Goal: Task Accomplishment & Management: Complete application form

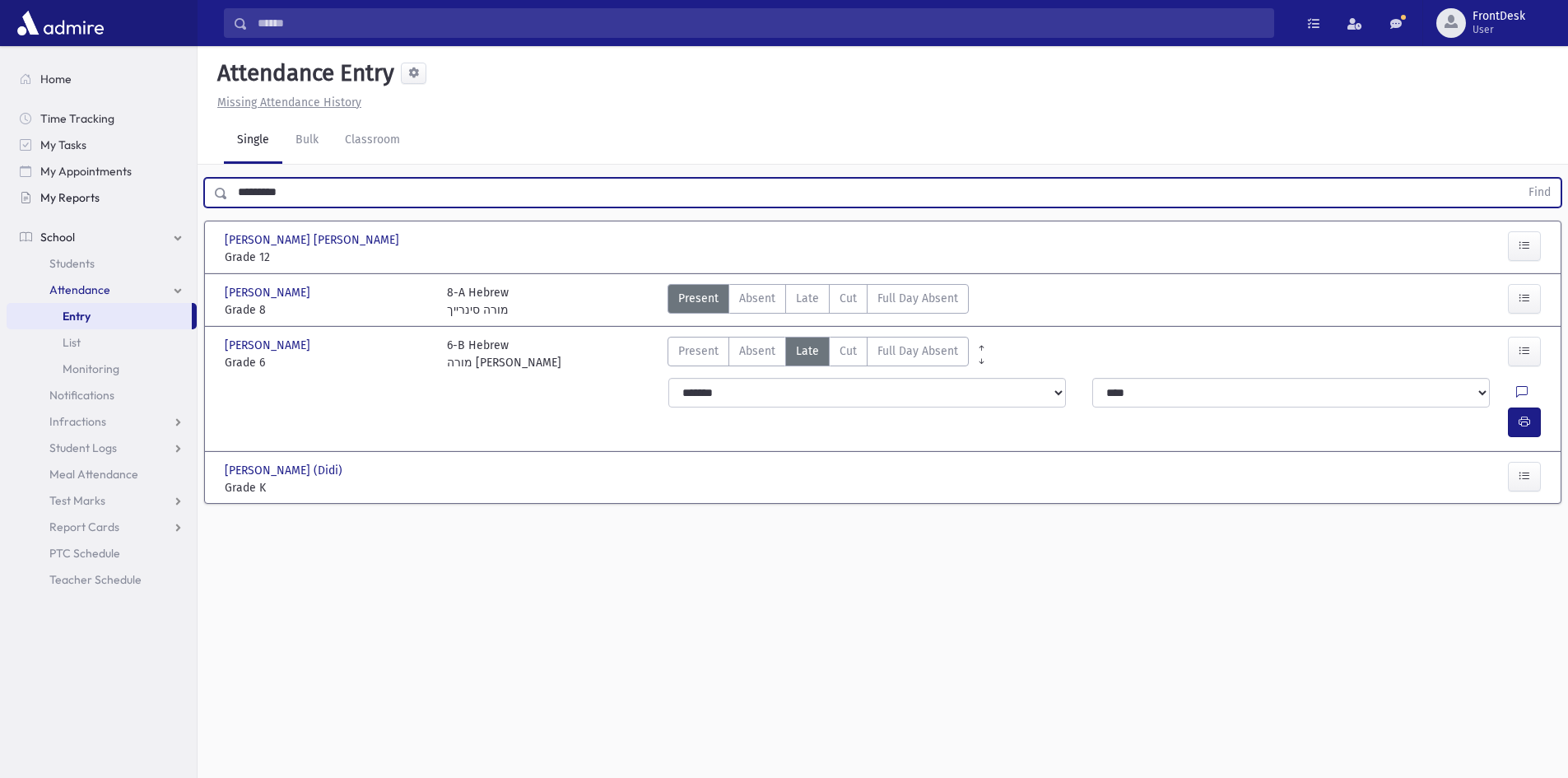
drag, startPoint x: 321, startPoint y: 184, endPoint x: 139, endPoint y: 195, distance: 182.3
click at [139, 195] on div "Search Results Students" at bounding box center [784, 407] width 1568 height 815
type input "******"
click at [1519, 178] on button "Find" at bounding box center [1539, 192] width 42 height 28
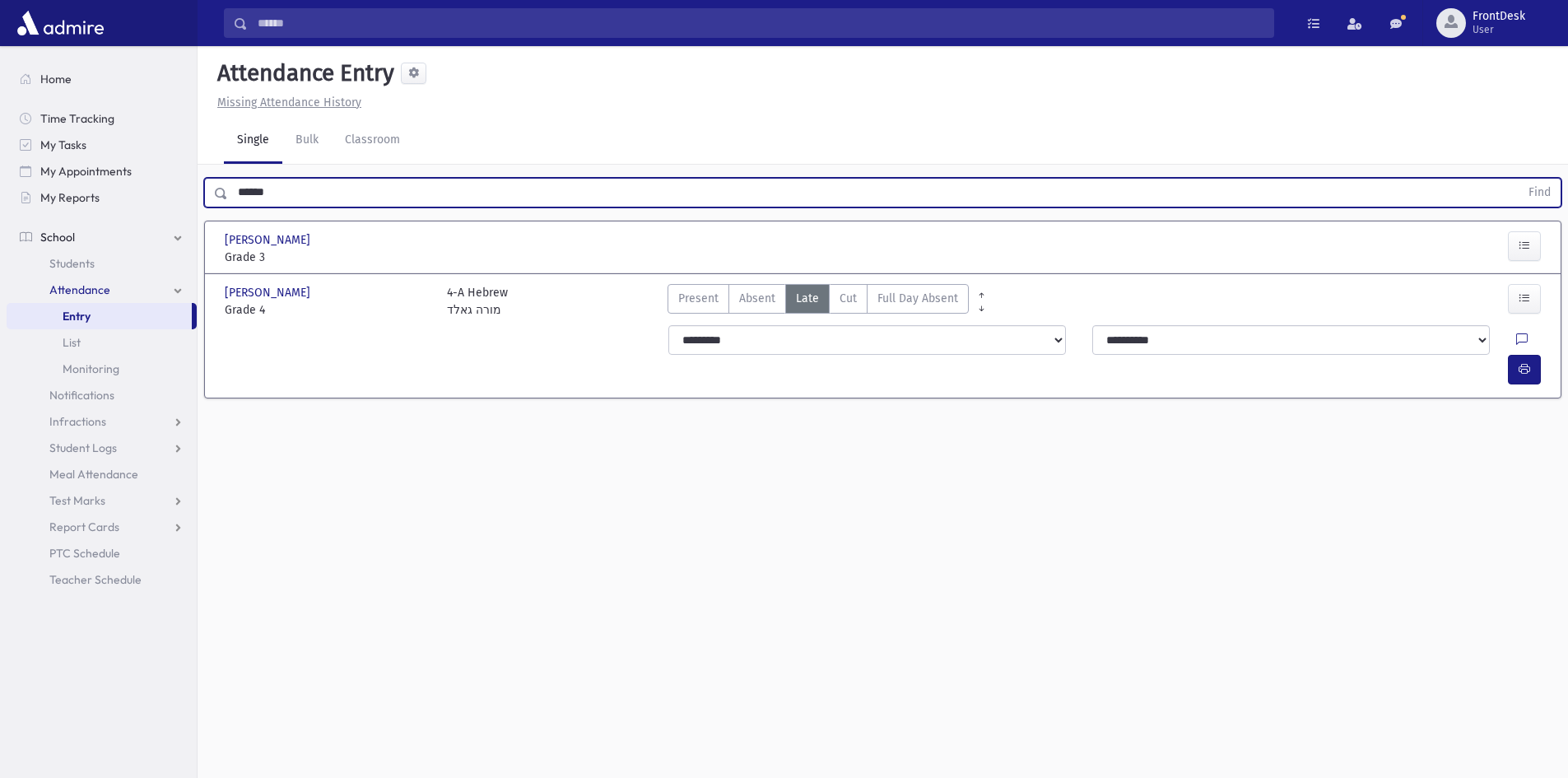
click at [1500, 254] on div at bounding box center [1493, 248] width 112 height 35
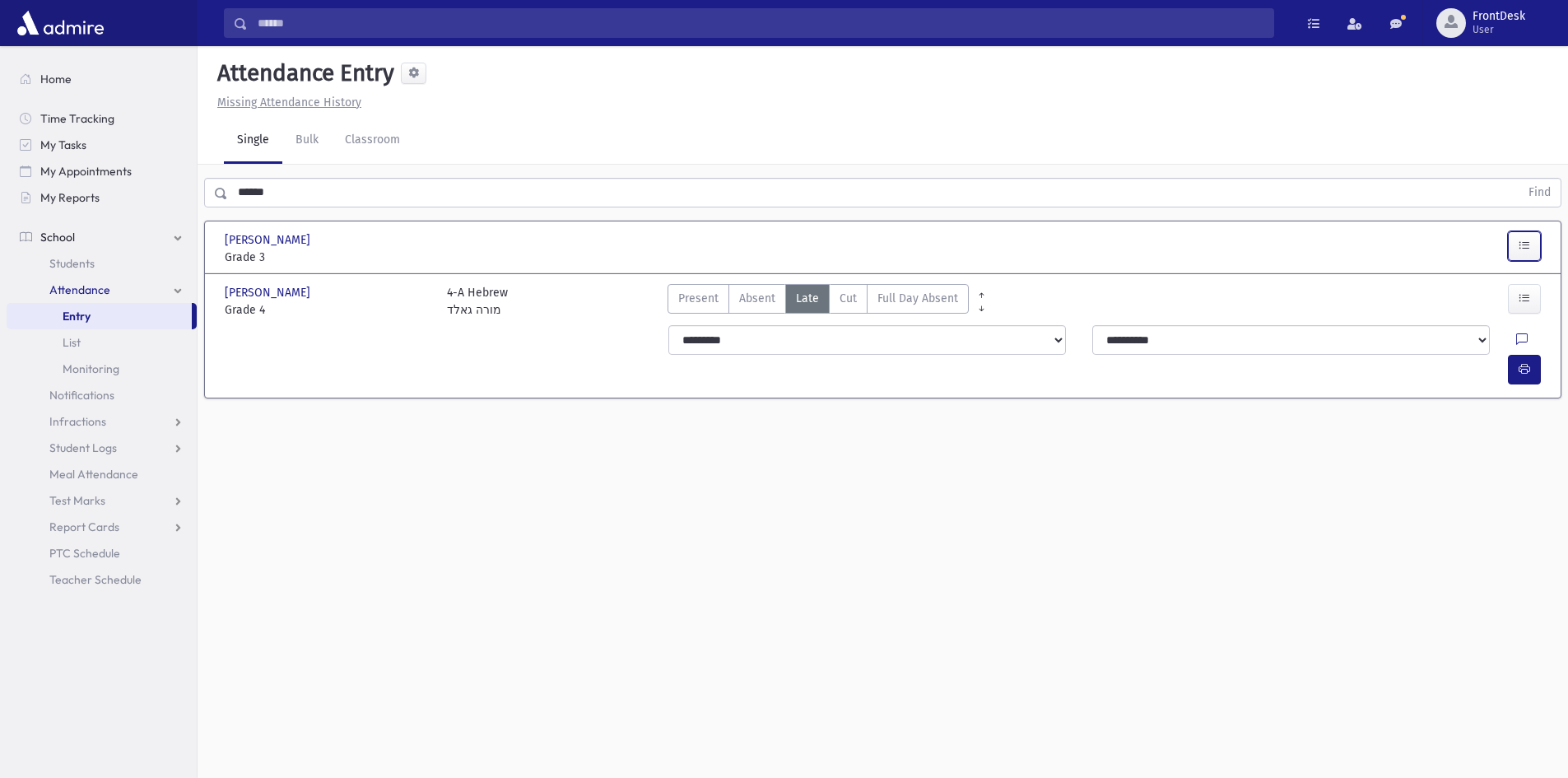
click at [1525, 248] on icon "button" at bounding box center [1524, 245] width 12 height 14
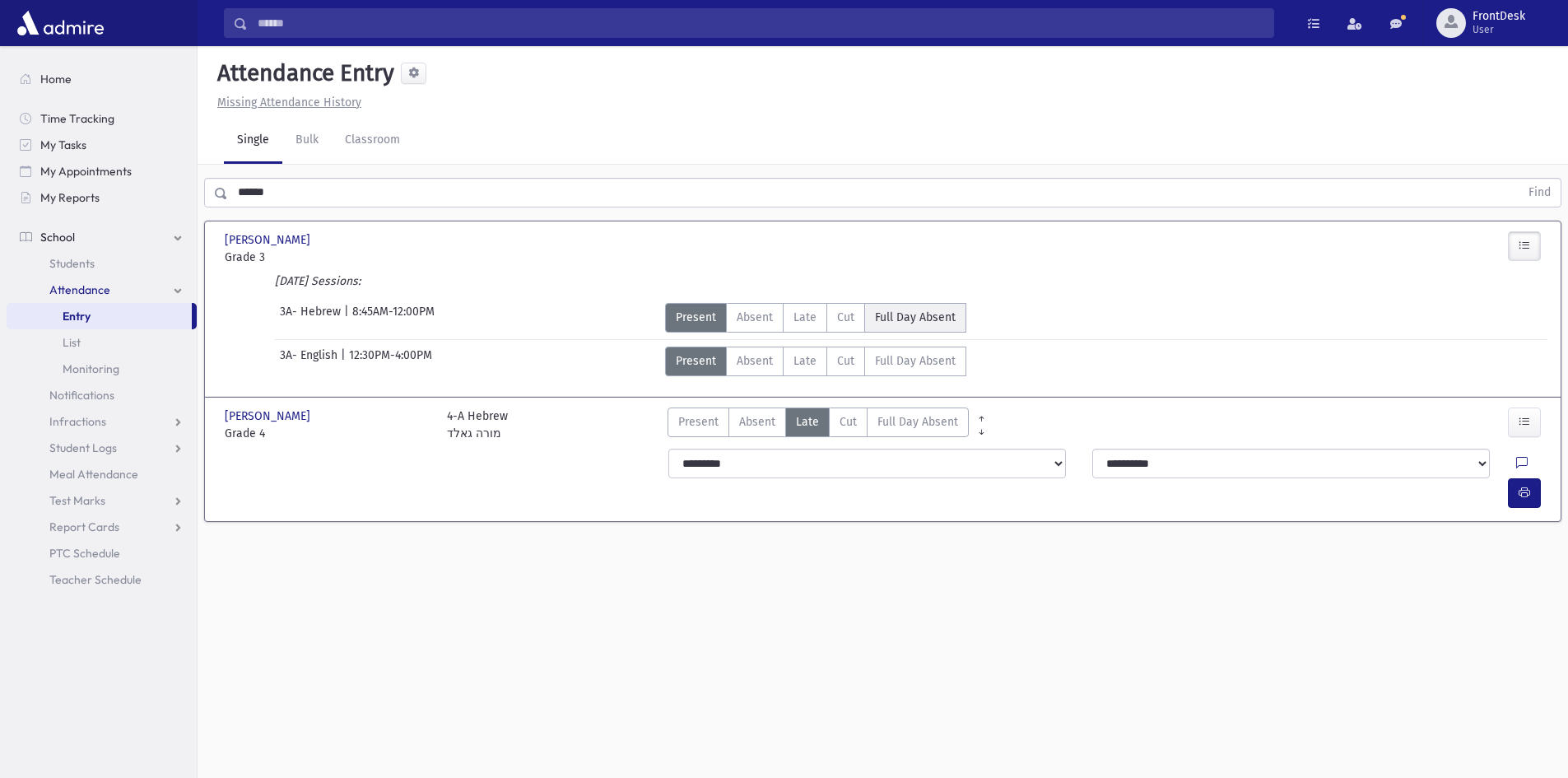
click at [925, 315] on span "Full Day Absent" at bounding box center [915, 317] width 81 height 17
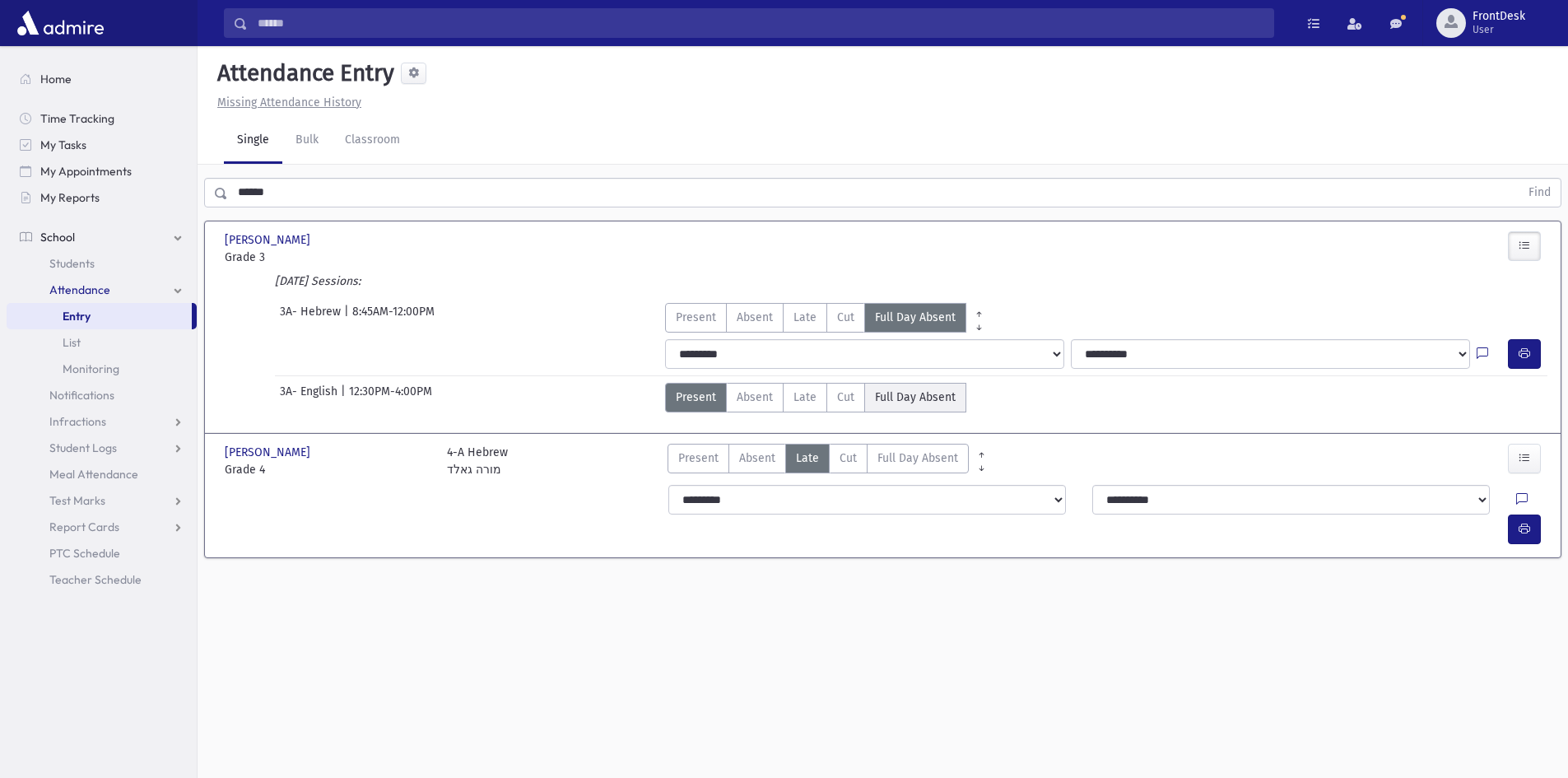
click at [901, 405] on Absent"] "Full Day Absent FDA" at bounding box center [915, 397] width 102 height 30
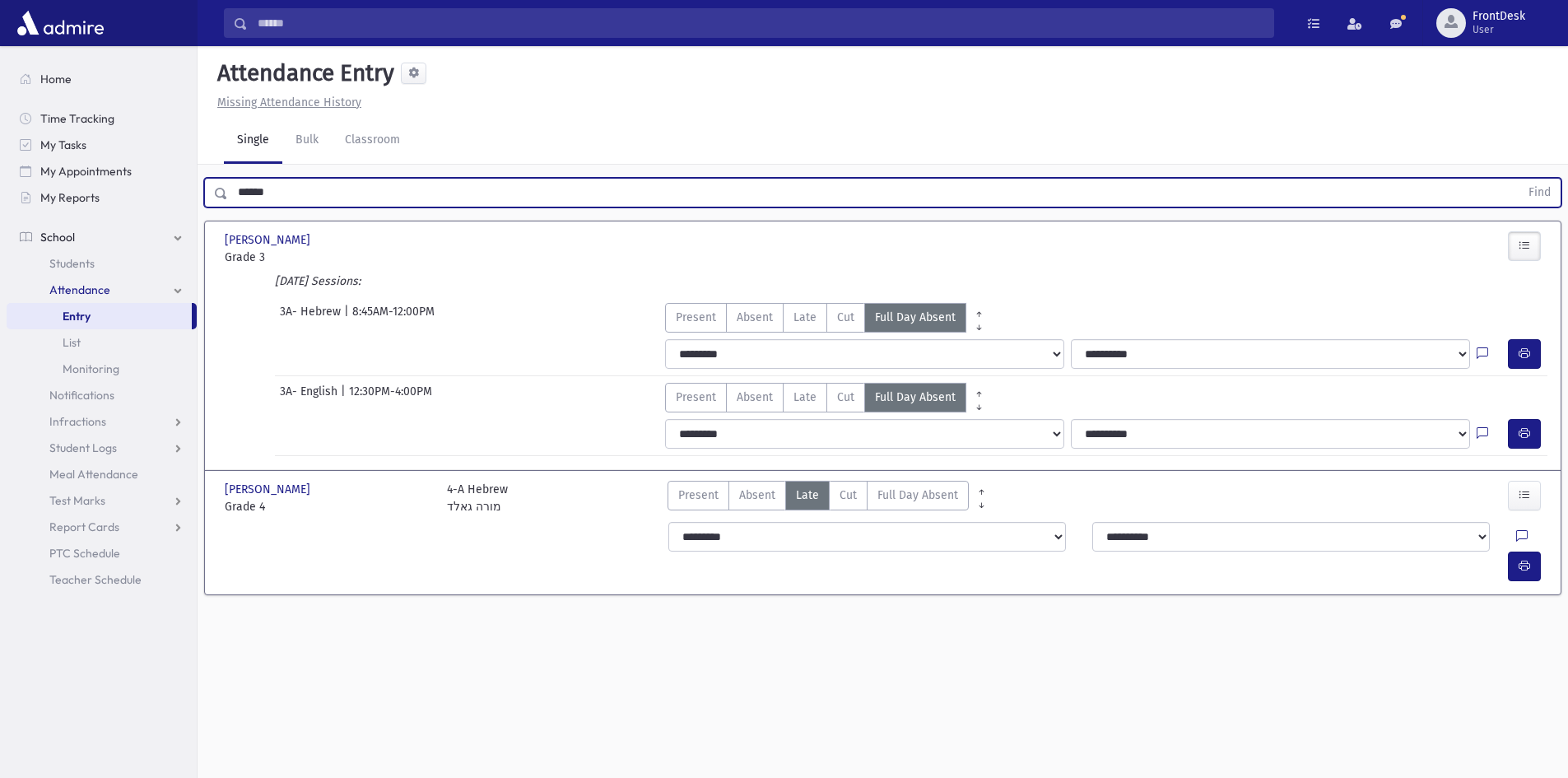
drag, startPoint x: 326, startPoint y: 183, endPoint x: 213, endPoint y: 190, distance: 113.2
click at [213, 190] on div "****** Find" at bounding box center [882, 192] width 1357 height 30
type input "*"
type input "*****"
click at [1519, 178] on button "Find" at bounding box center [1539, 192] width 42 height 28
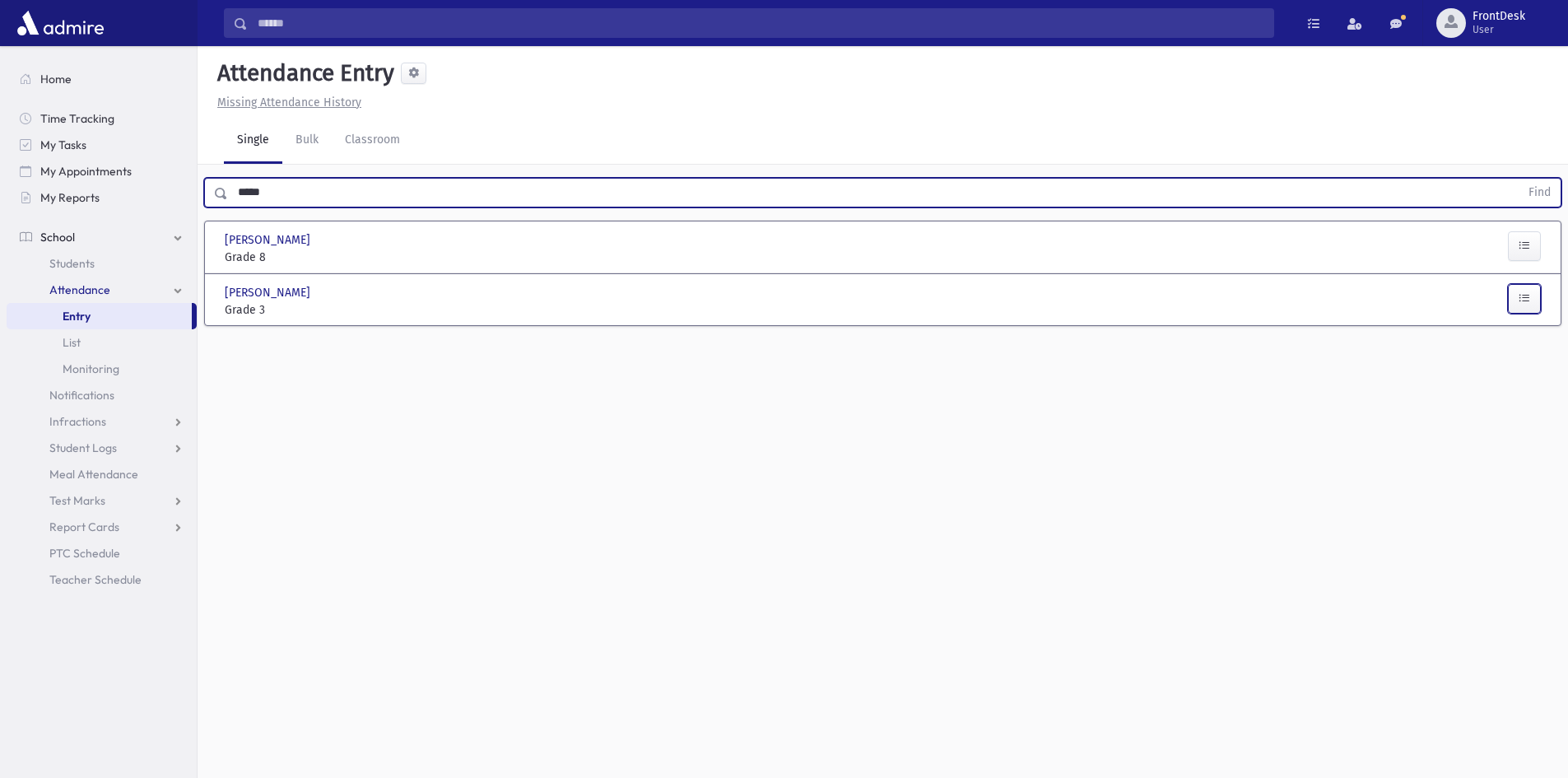
click at [1531, 298] on button "button" at bounding box center [1524, 299] width 33 height 30
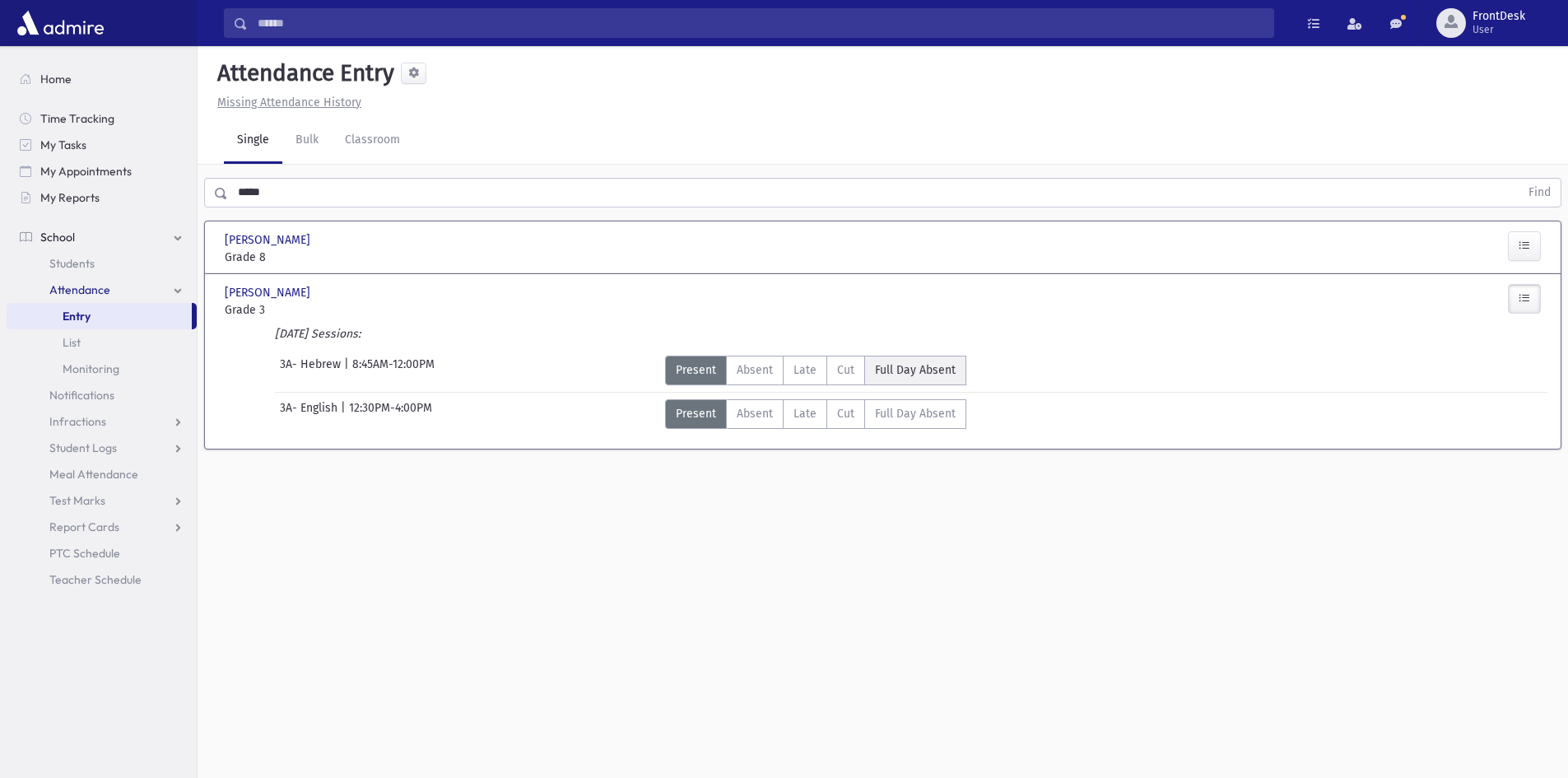
click at [931, 373] on span "Full Day Absent" at bounding box center [915, 370] width 81 height 17
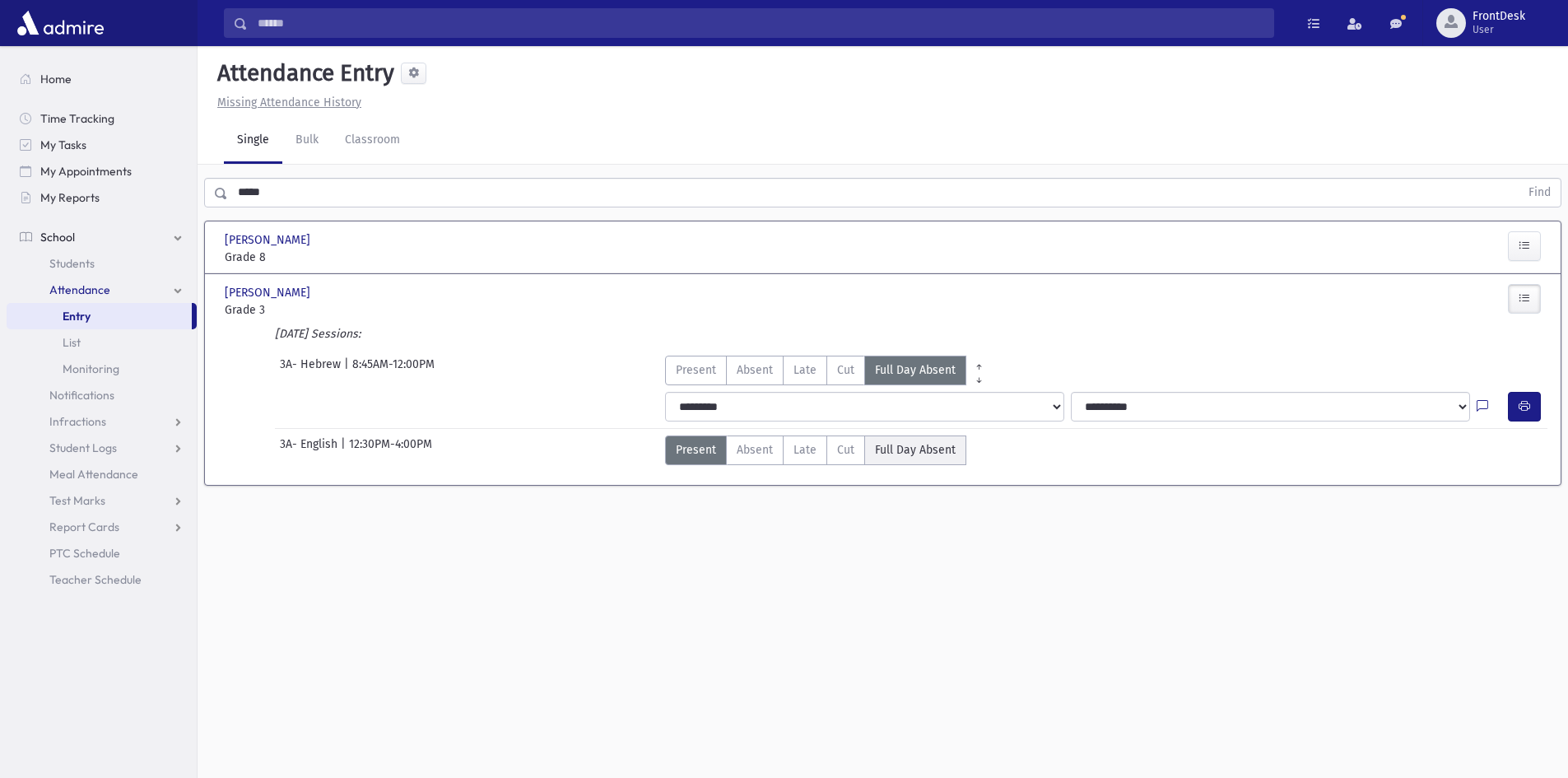
click at [918, 448] on span "Full Day Absent" at bounding box center [915, 450] width 81 height 17
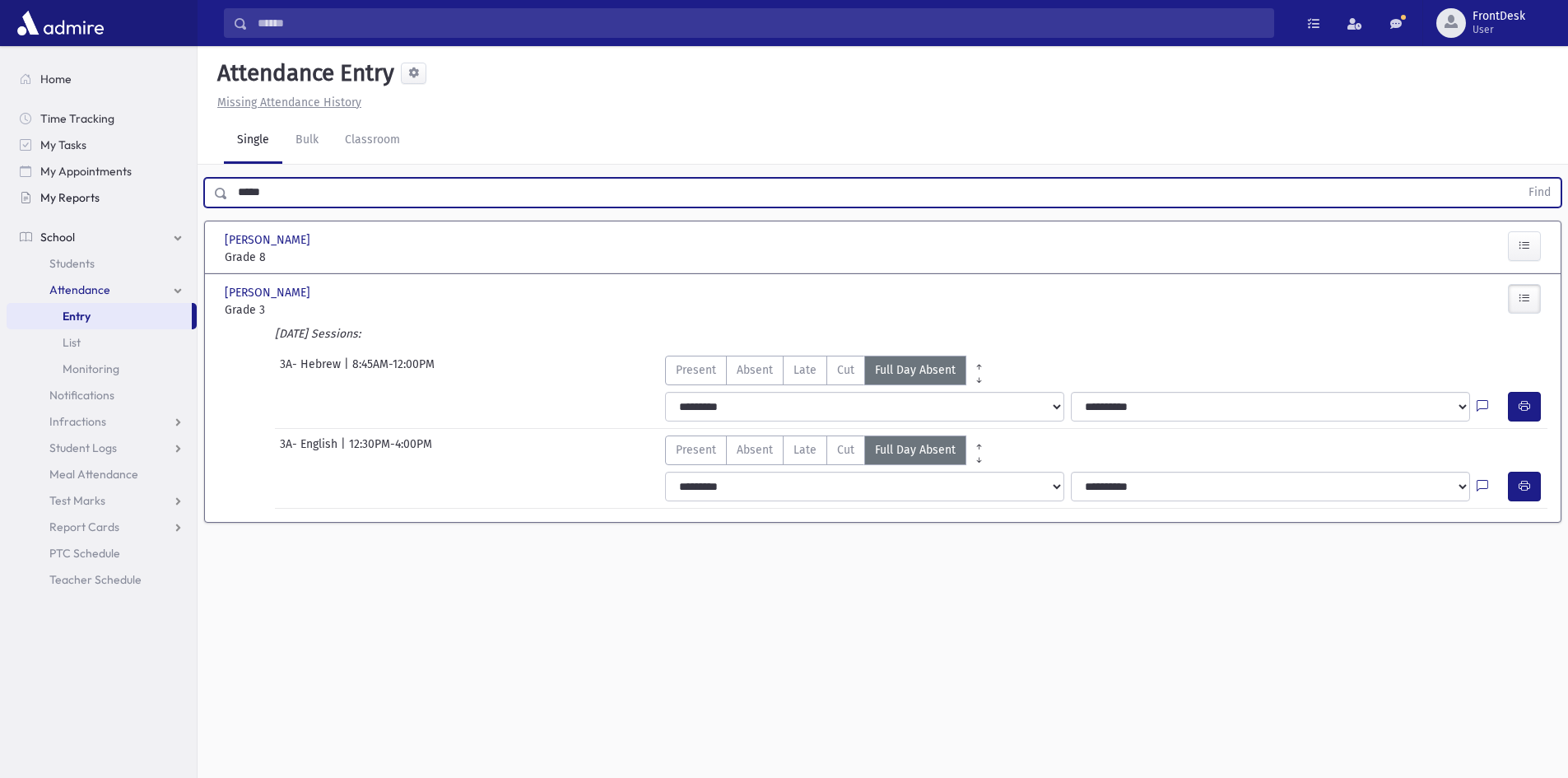
drag, startPoint x: 268, startPoint y: 200, endPoint x: 181, endPoint y: 201, distance: 87.0
click at [186, 199] on div "Search Results Students" at bounding box center [784, 407] width 1568 height 815
type input "*****"
click at [1519, 178] on button "Find" at bounding box center [1539, 192] width 42 height 28
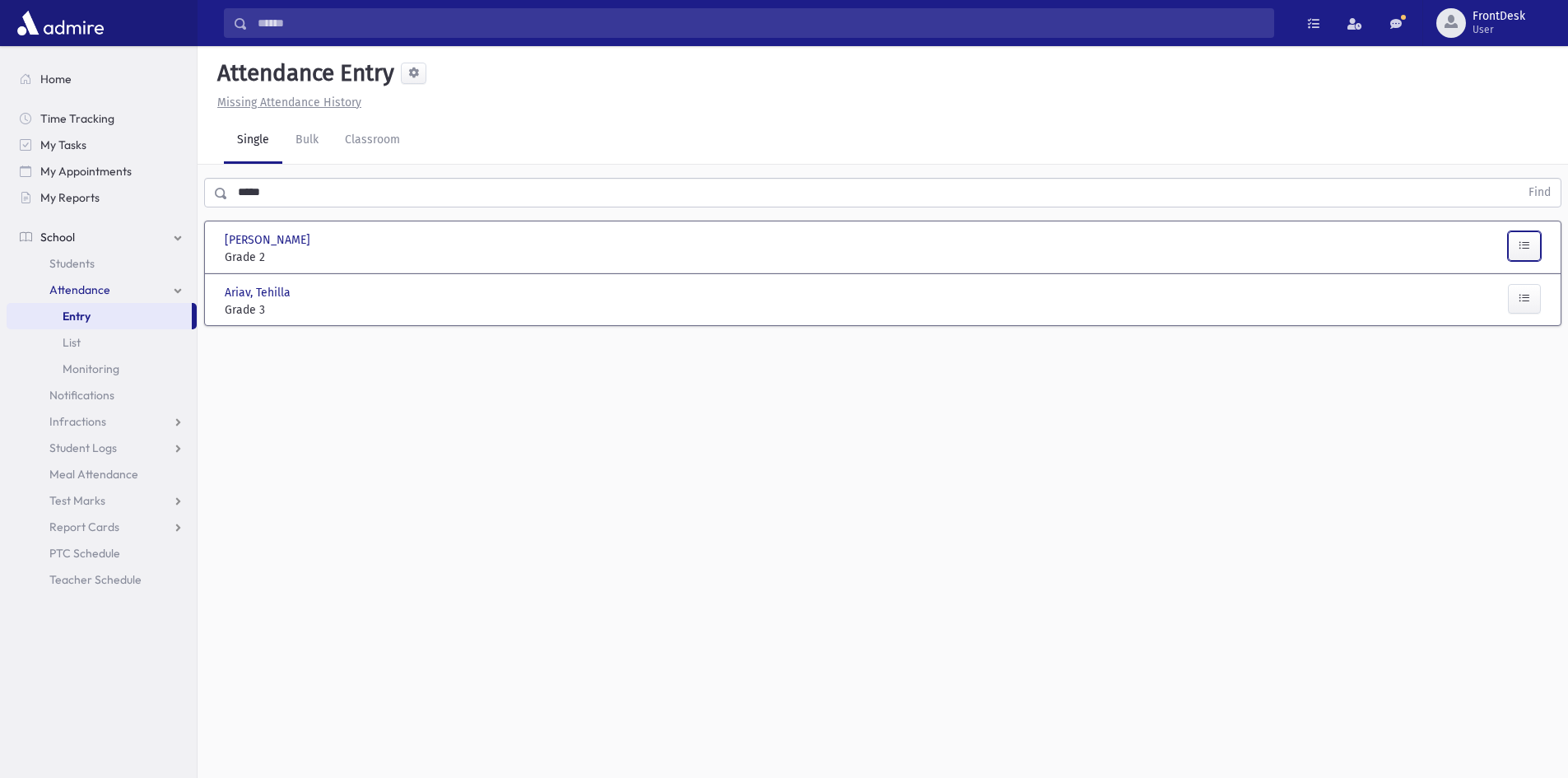
click at [1516, 252] on button "button" at bounding box center [1524, 245] width 33 height 30
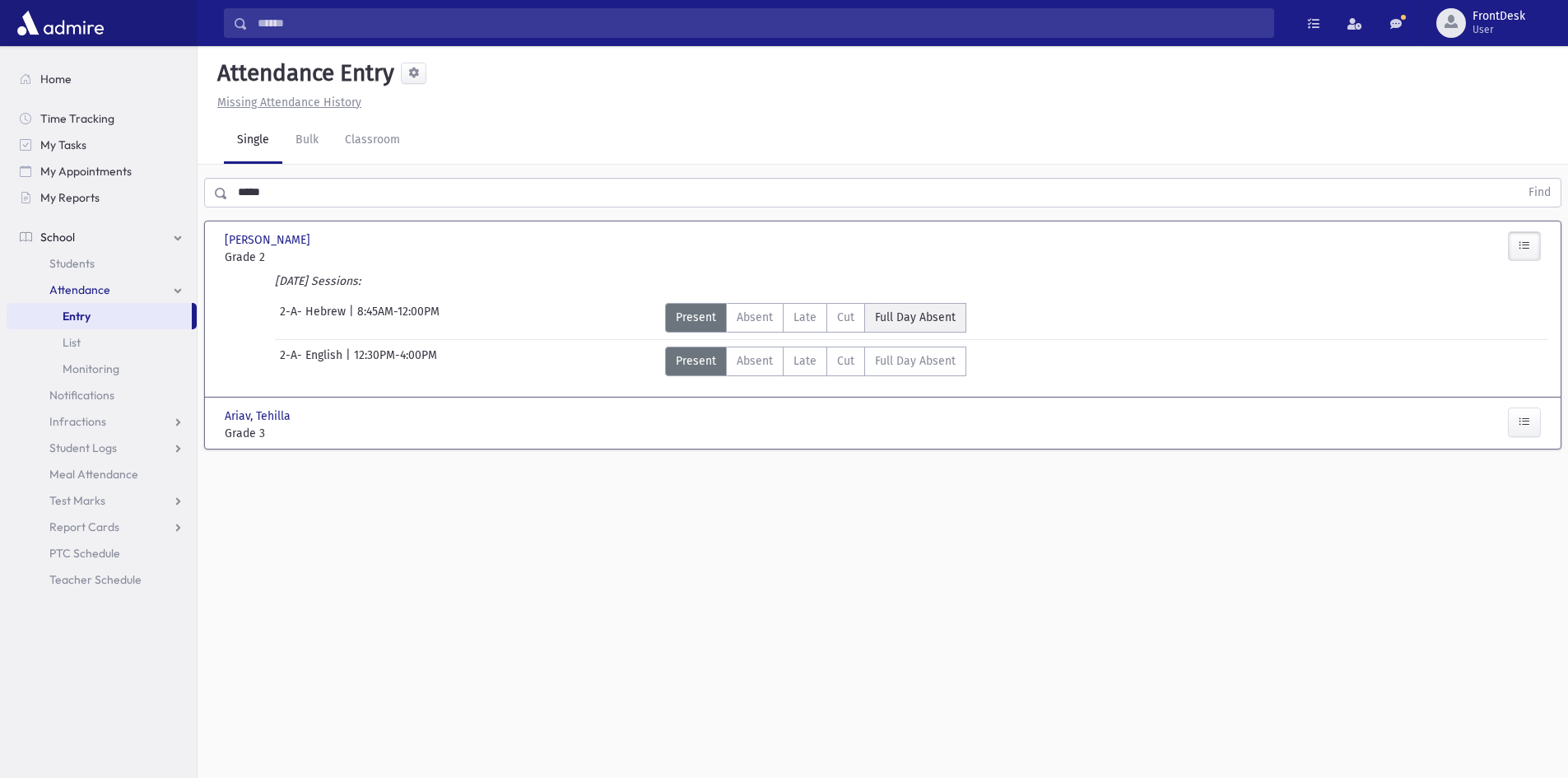
click at [927, 312] on span "Full Day Absent" at bounding box center [915, 317] width 81 height 17
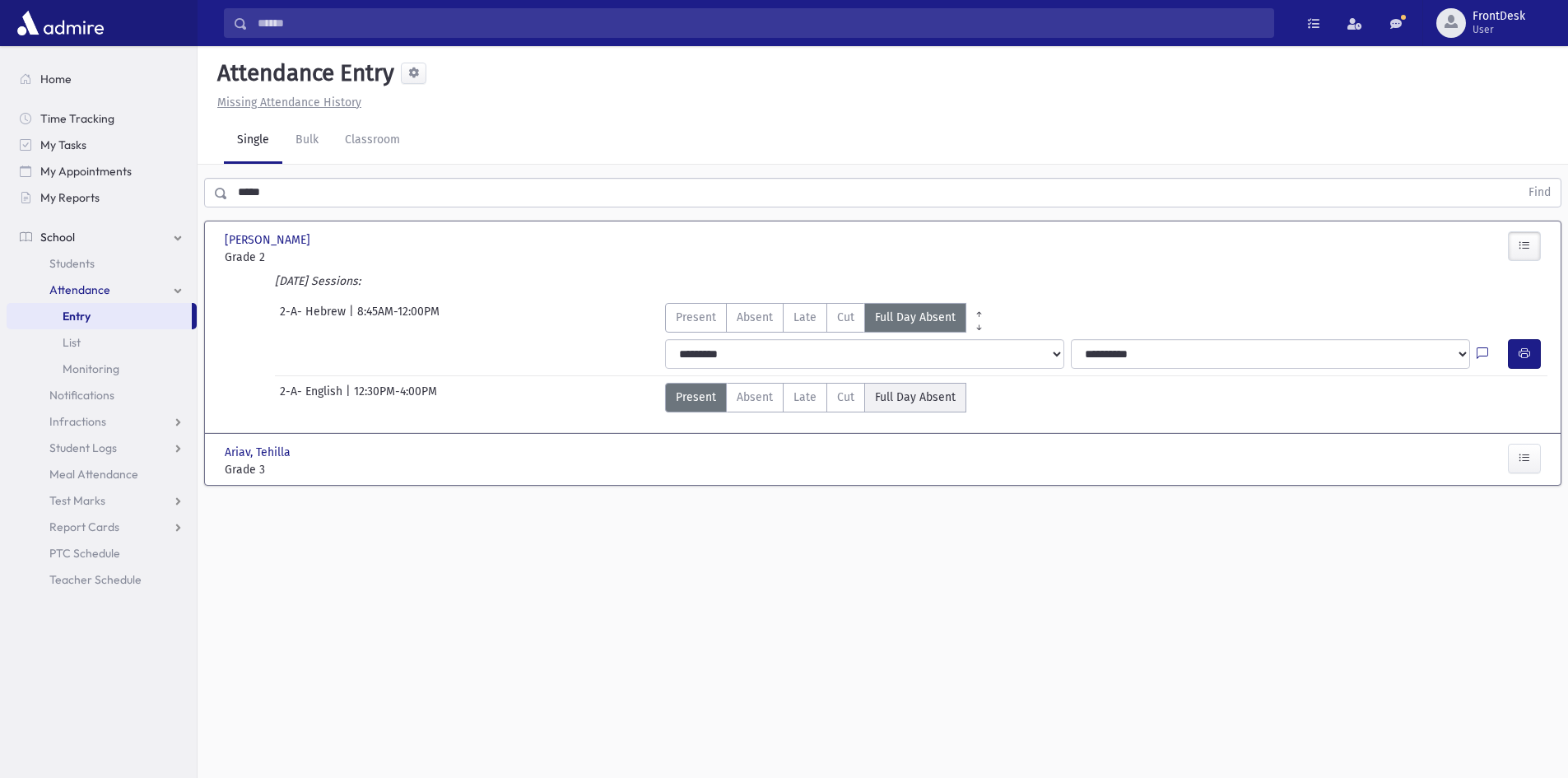
click at [913, 398] on span "Full Day Absent" at bounding box center [915, 397] width 81 height 17
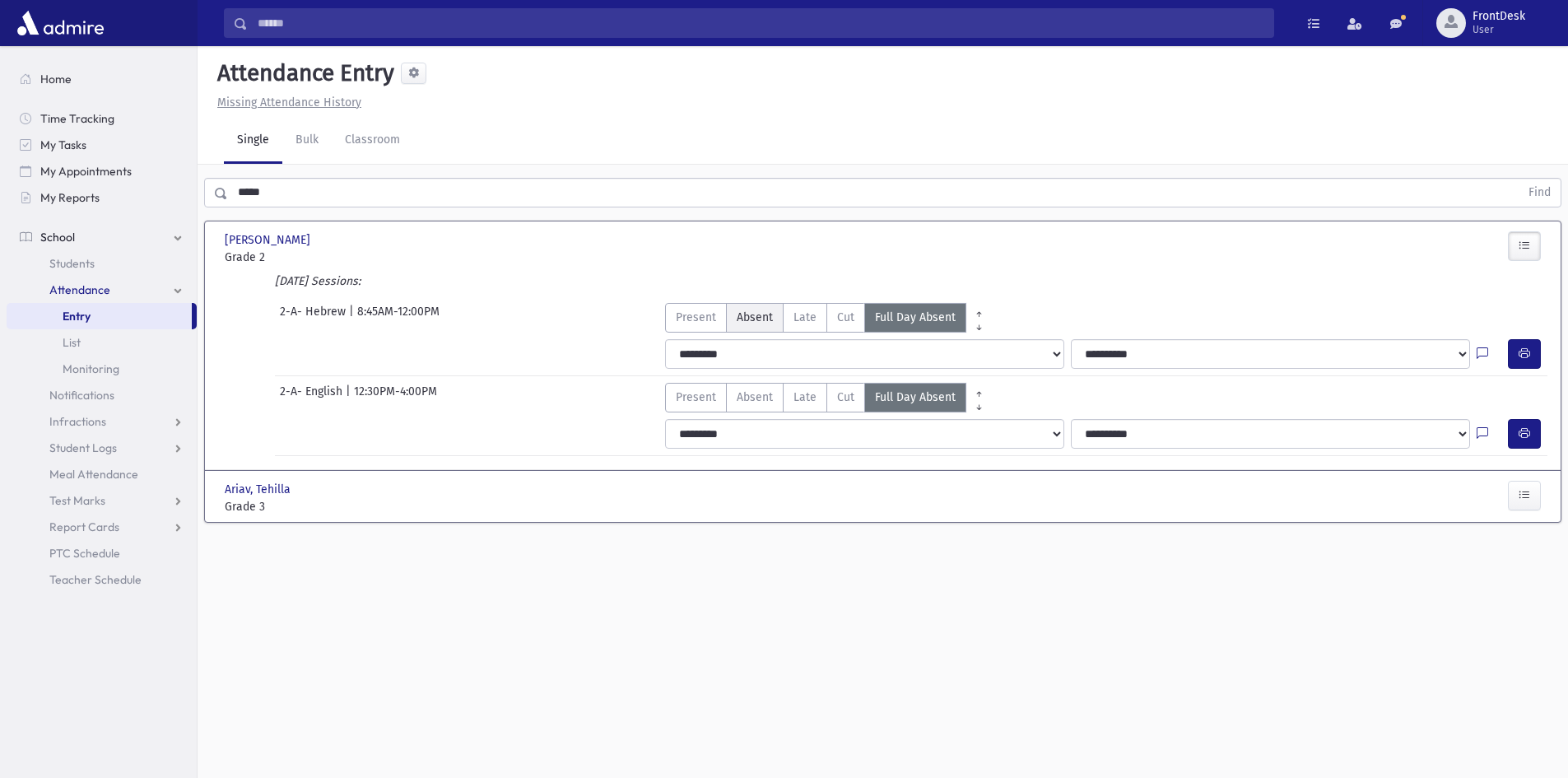
click at [768, 311] on span "Absent" at bounding box center [754, 317] width 36 height 17
click at [1524, 499] on icon "button" at bounding box center [1524, 495] width 12 height 14
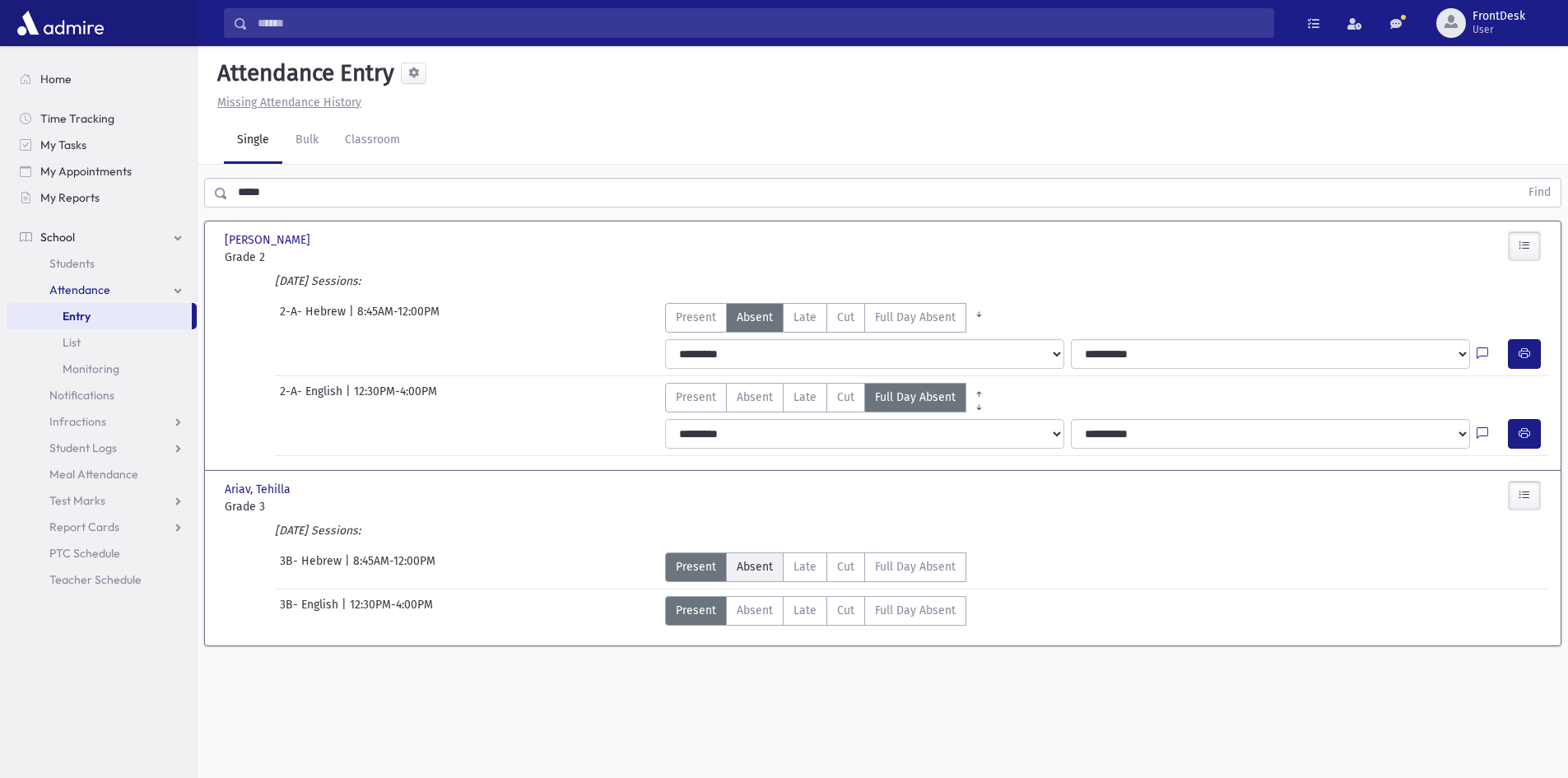
click at [762, 567] on span "Absent" at bounding box center [754, 567] width 36 height 17
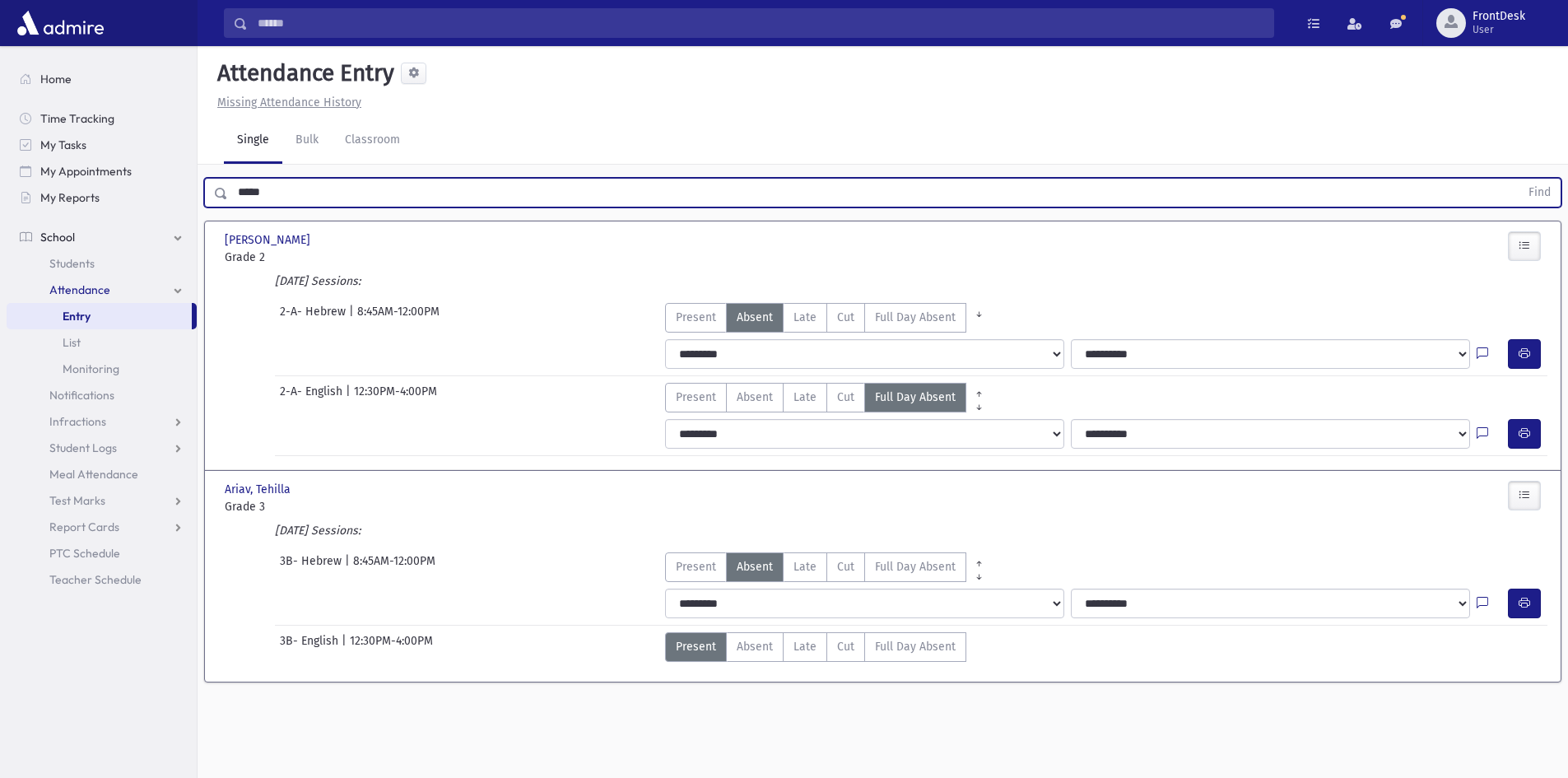
drag, startPoint x: 459, startPoint y: 205, endPoint x: 198, endPoint y: 264, distance: 267.6
click at [198, 263] on div "***** Find [PERSON_NAME], [PERSON_NAME], [PERSON_NAME] Grade 2 Grade 2 Present …" at bounding box center [883, 435] width 1370 height 540
click at [1519, 178] on button "Find" at bounding box center [1539, 192] width 42 height 28
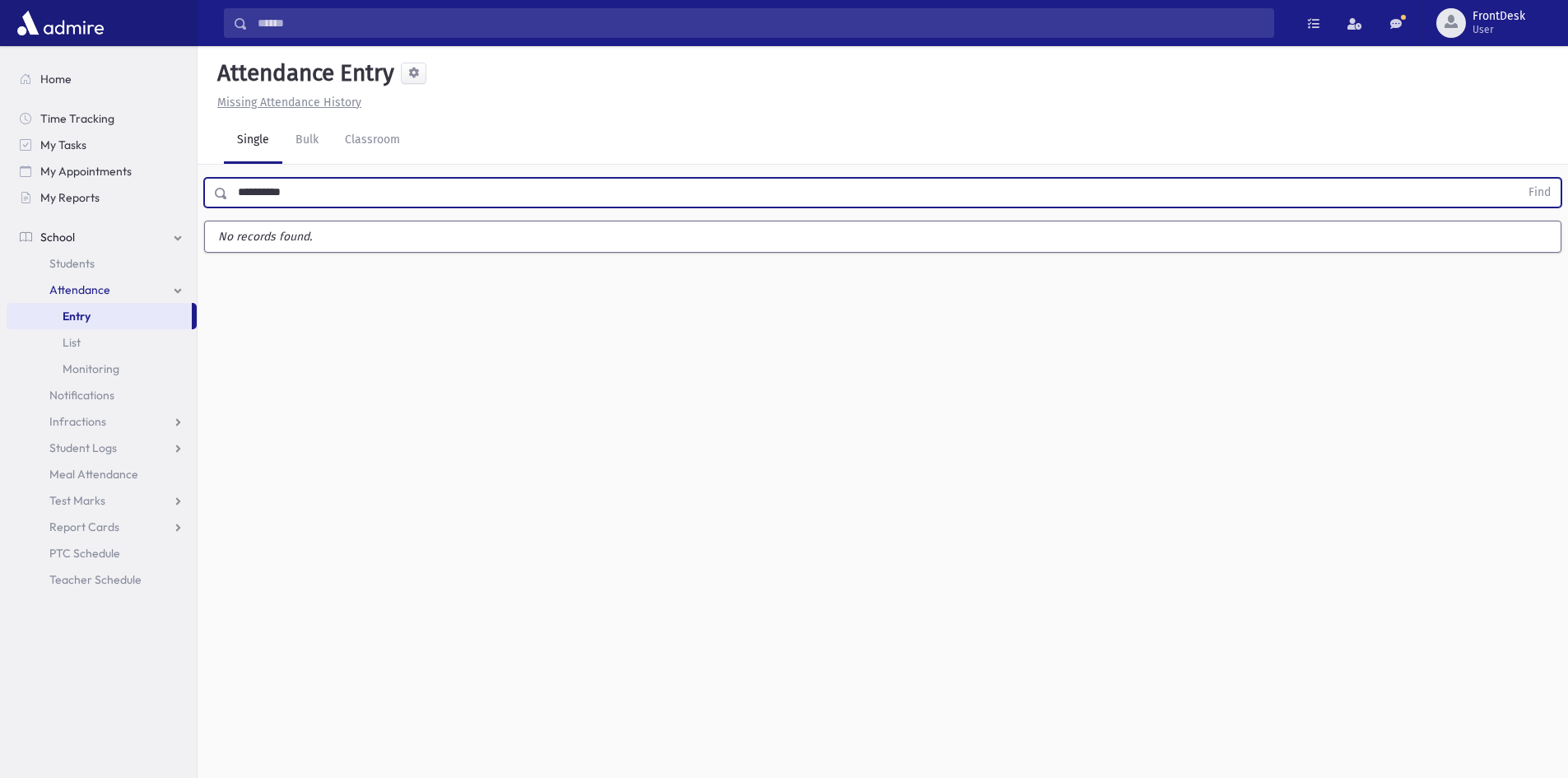
type input "**********"
click at [1519, 178] on button "Find" at bounding box center [1539, 192] width 42 height 28
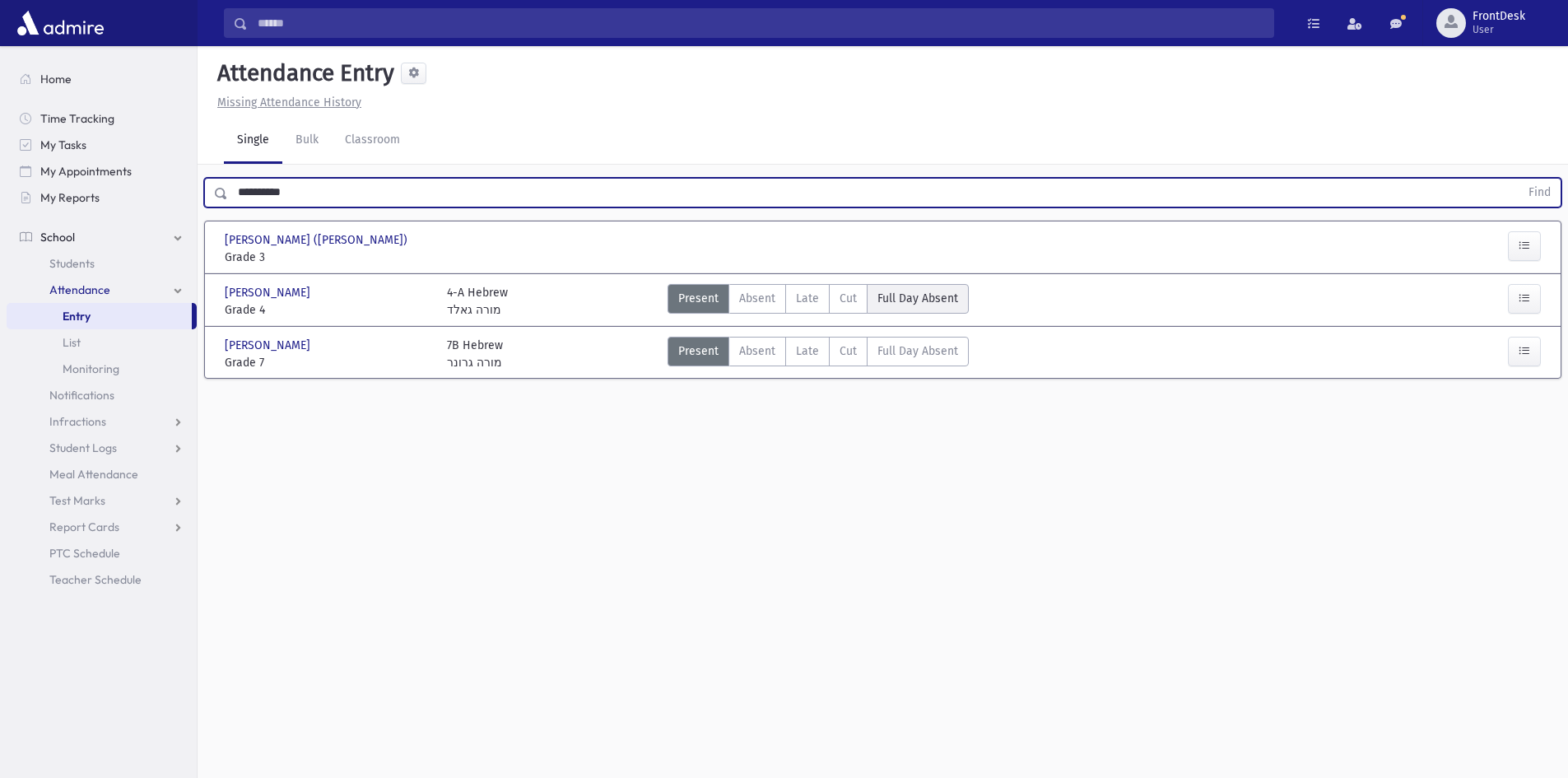
click at [939, 290] on span "Full Day Absent" at bounding box center [917, 299] width 81 height 17
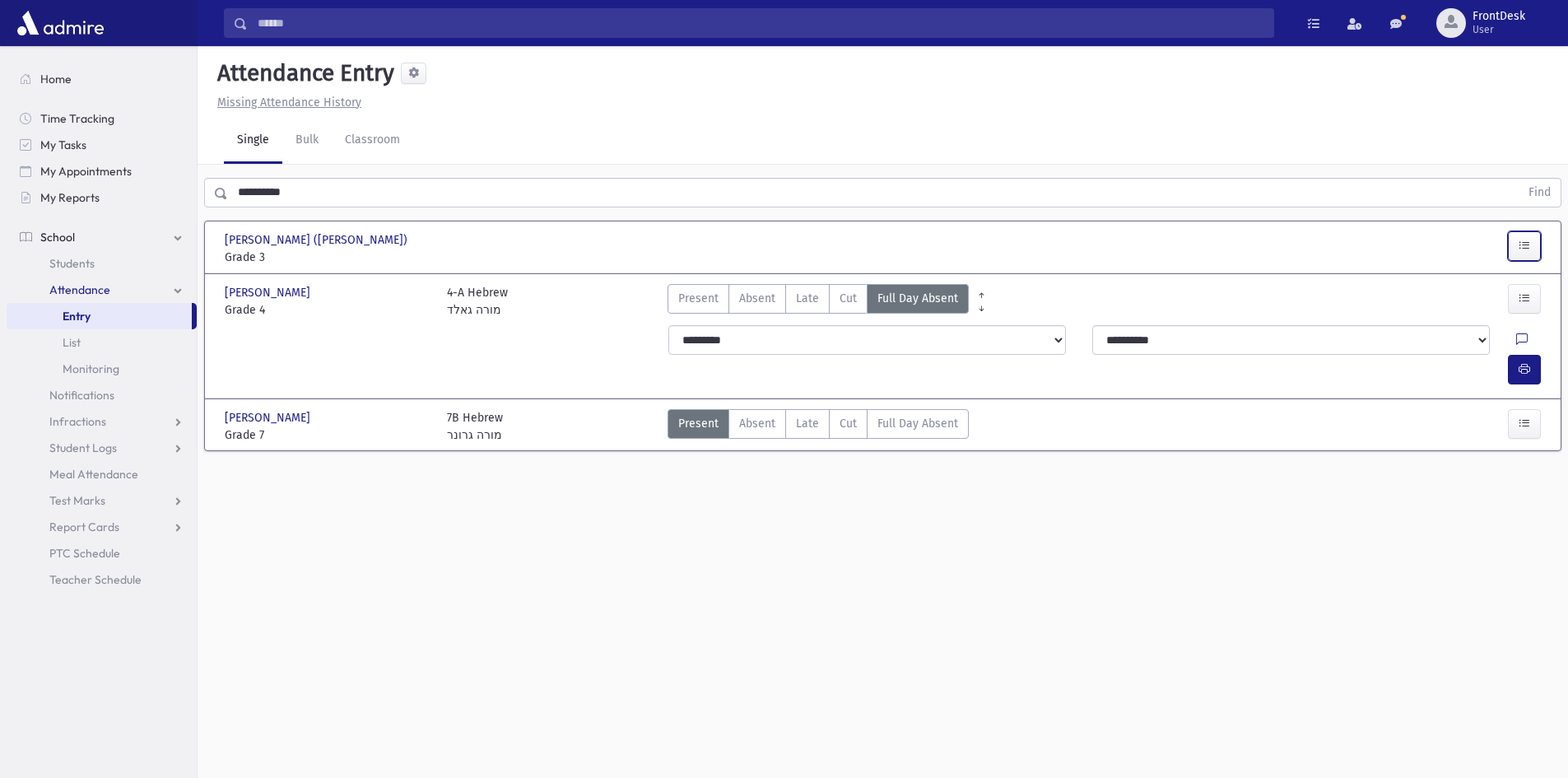
click at [1528, 249] on icon "button" at bounding box center [1524, 245] width 12 height 14
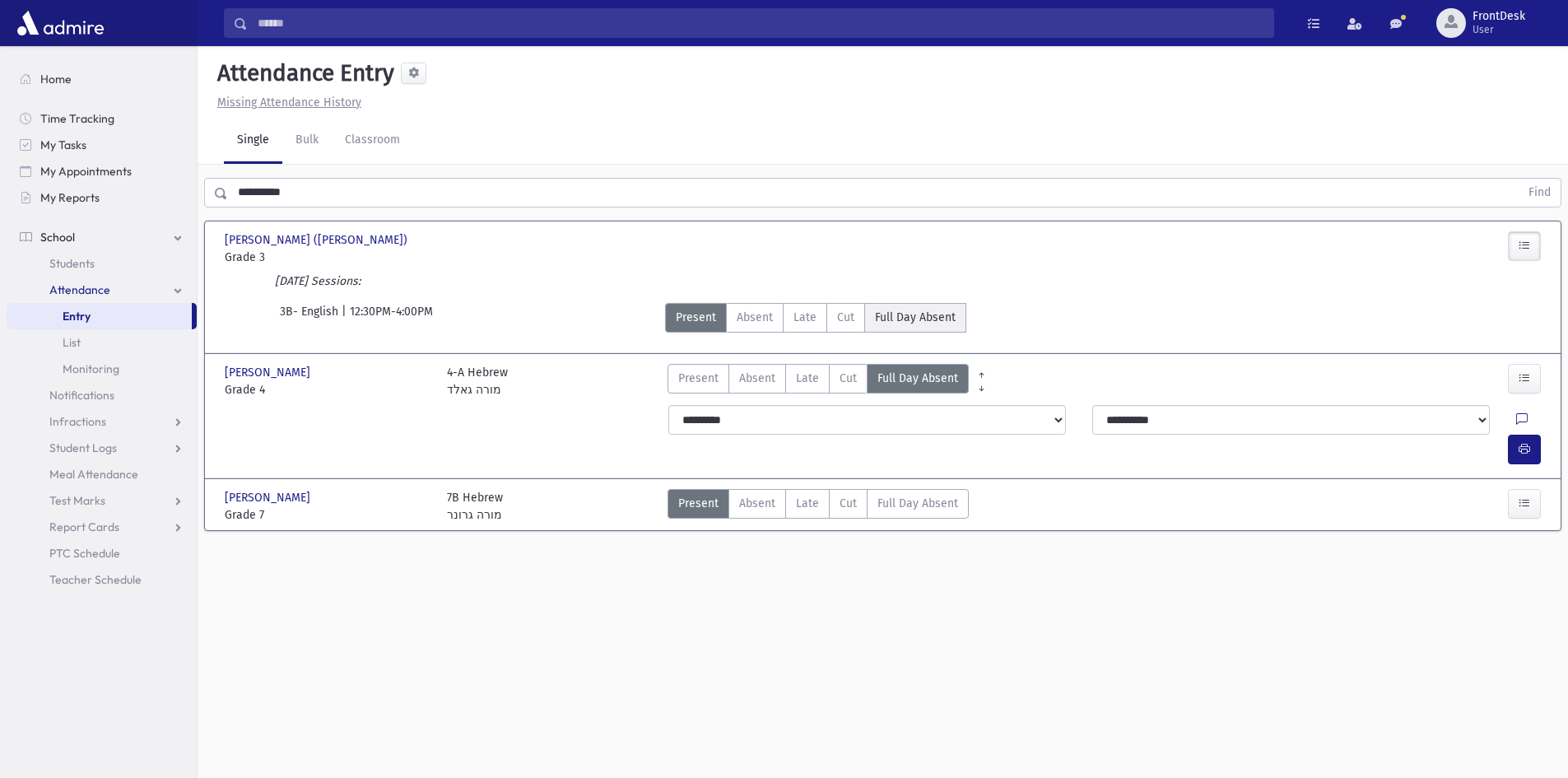
click at [925, 324] on span "Full Day Absent" at bounding box center [915, 317] width 81 height 17
